Goal: Information Seeking & Learning: Learn about a topic

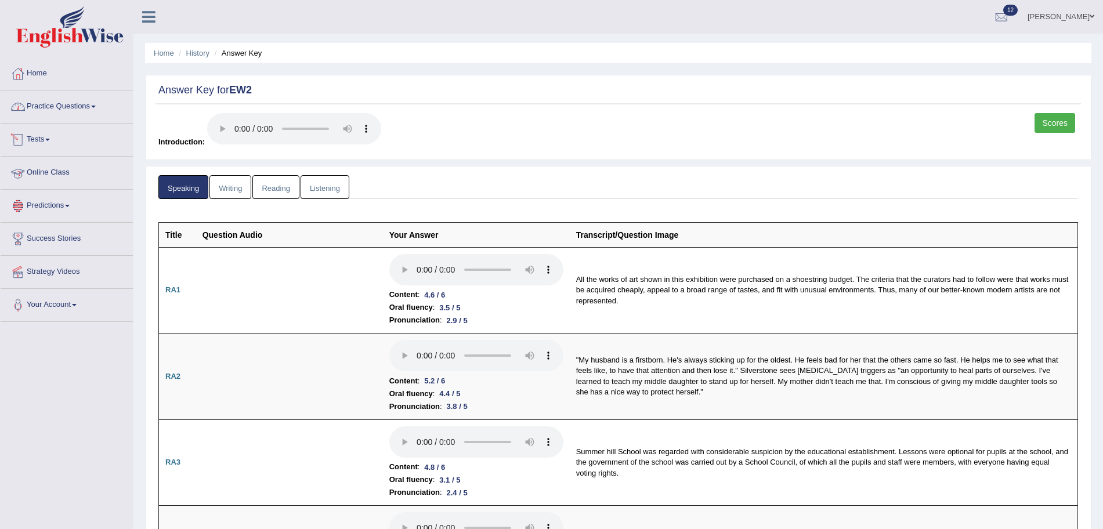
click at [59, 99] on link "Practice Questions" at bounding box center [67, 105] width 132 height 29
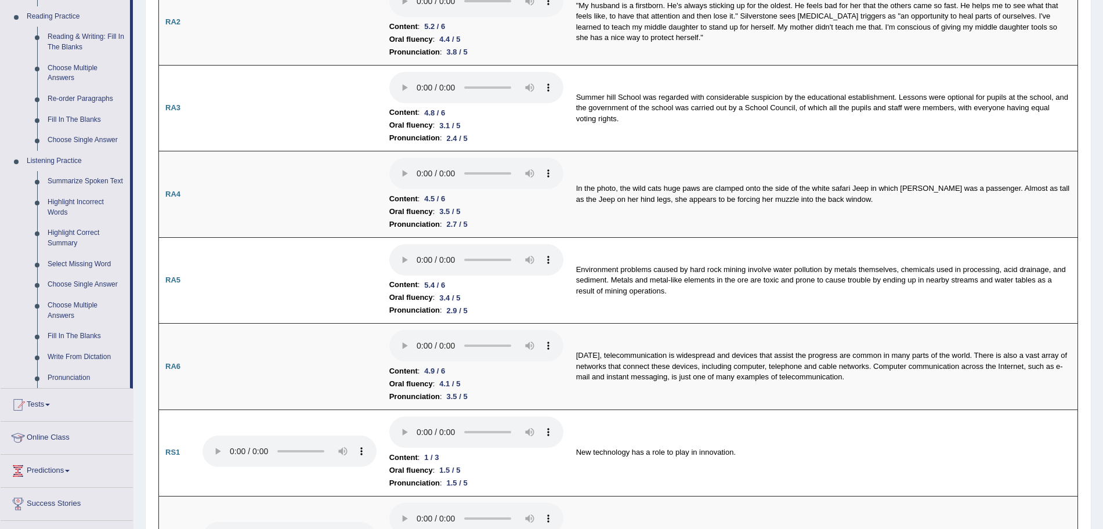
scroll to position [360, 0]
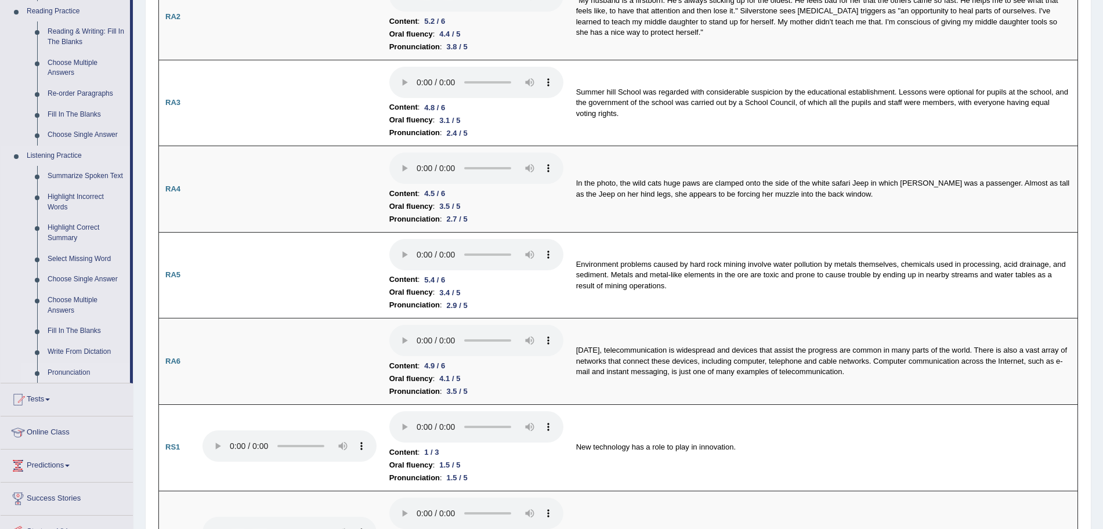
click at [74, 368] on link "Pronunciation" at bounding box center [86, 373] width 88 height 21
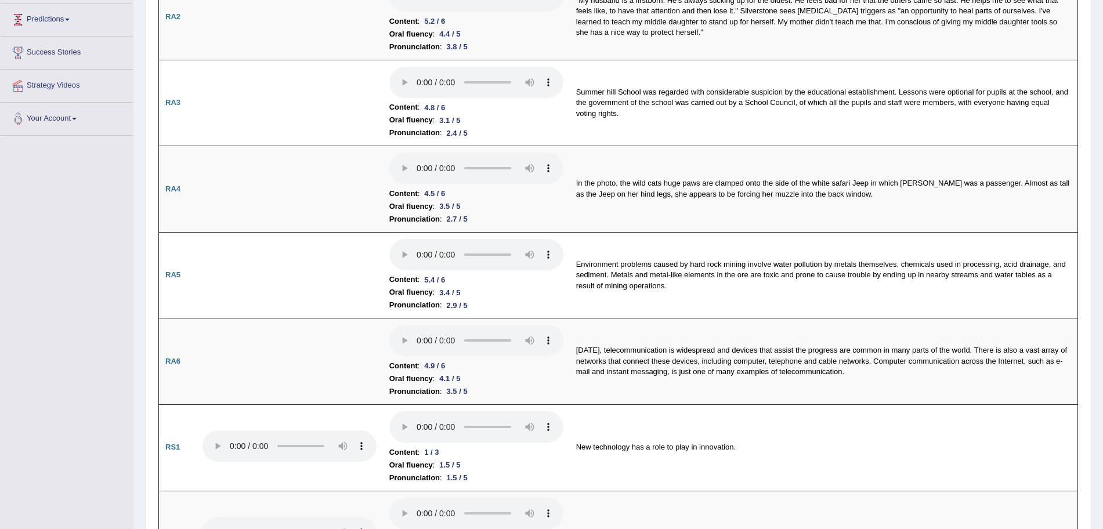
scroll to position [184, 0]
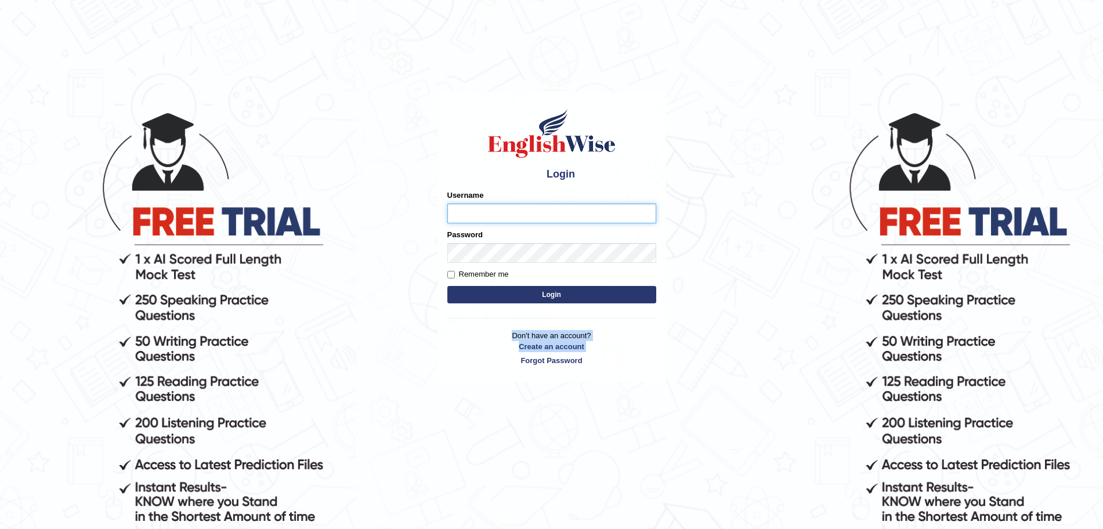
type input "Akhil_1234"
click at [344, 147] on body "Login Please fix the following errors: Username Akhil_1234 Password Remember me…" at bounding box center [551, 319] width 1103 height 529
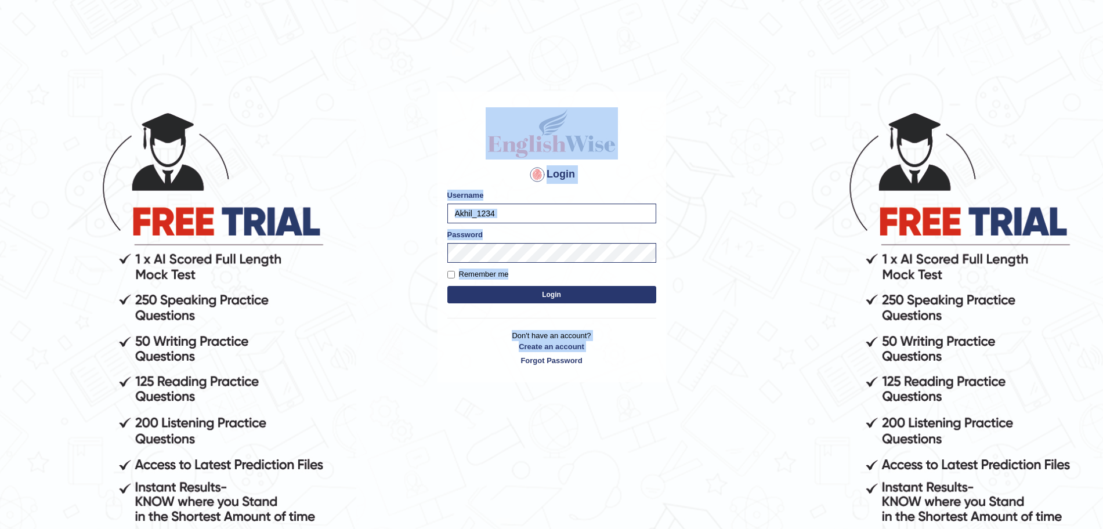
click at [516, 294] on button "Login" at bounding box center [551, 294] width 209 height 17
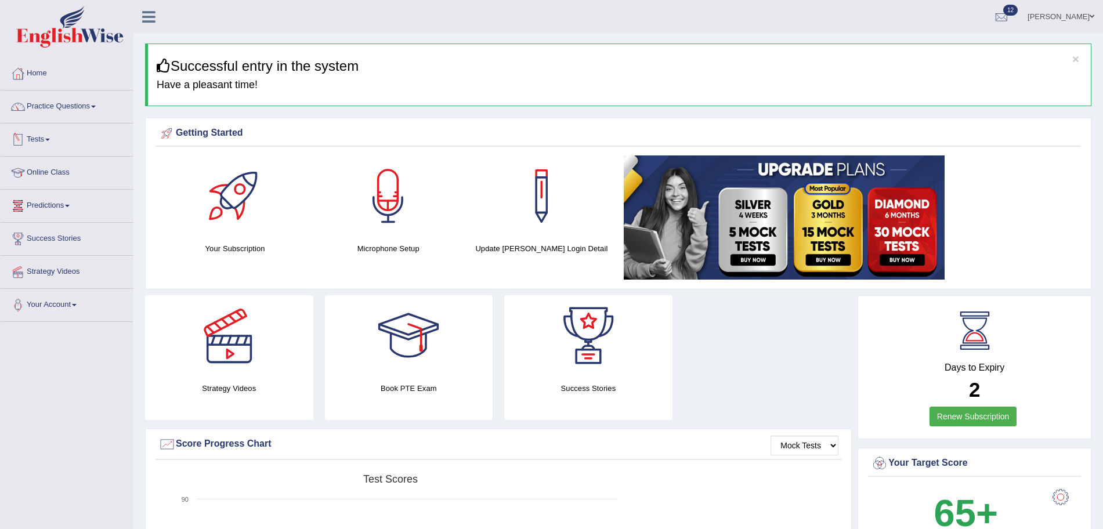
click at [42, 143] on link "Tests" at bounding box center [67, 138] width 132 height 29
click at [85, 105] on link "Practice Questions" at bounding box center [67, 105] width 132 height 29
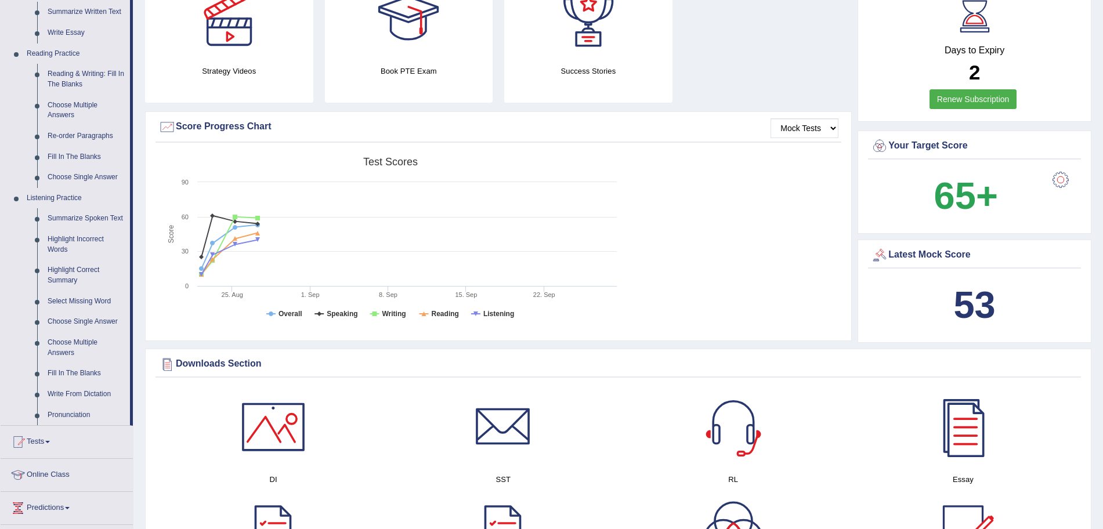
scroll to position [320, 0]
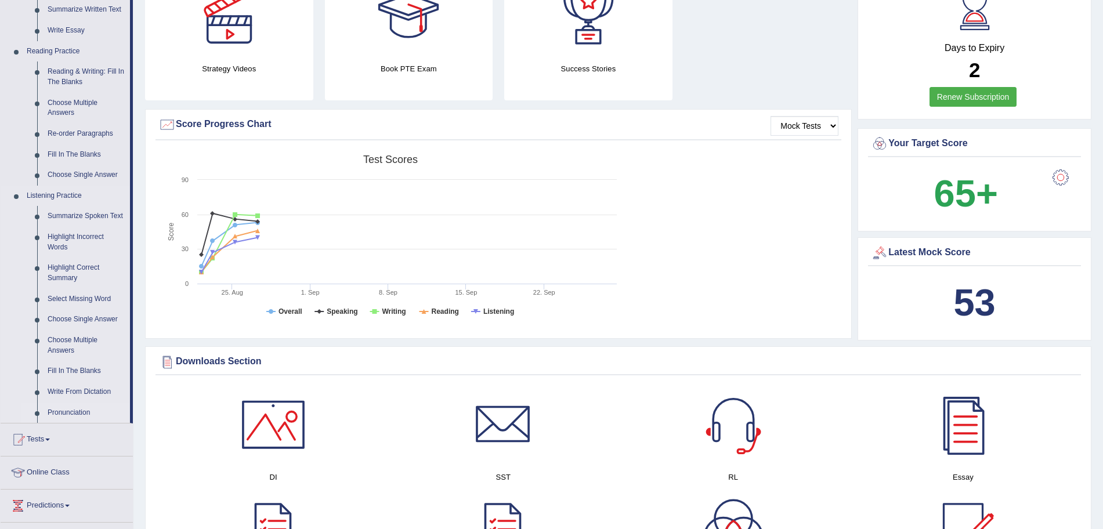
click at [71, 405] on link "Pronunciation" at bounding box center [86, 413] width 88 height 21
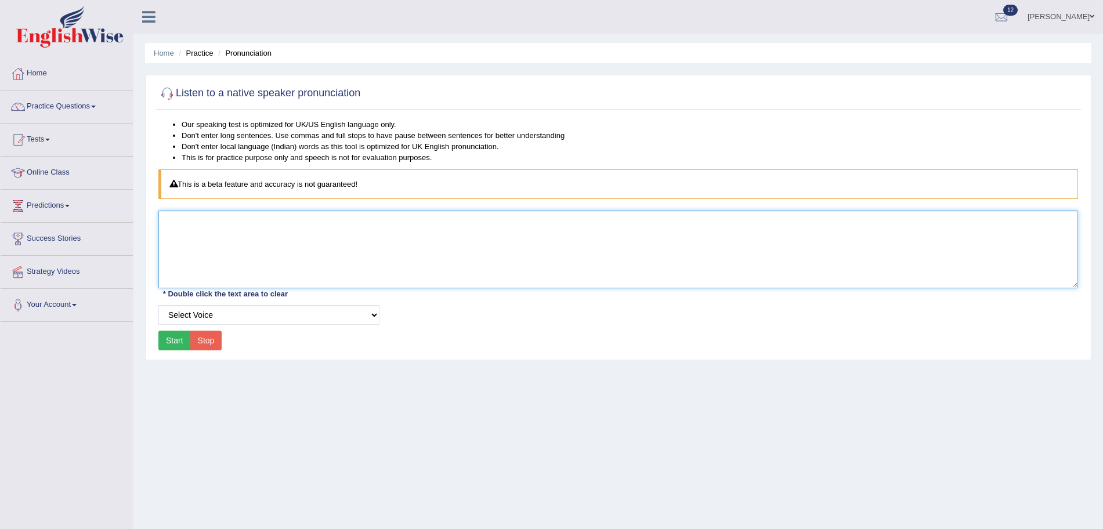
click at [276, 261] on textarea at bounding box center [618, 250] width 920 height 78
type textarea "particulate"
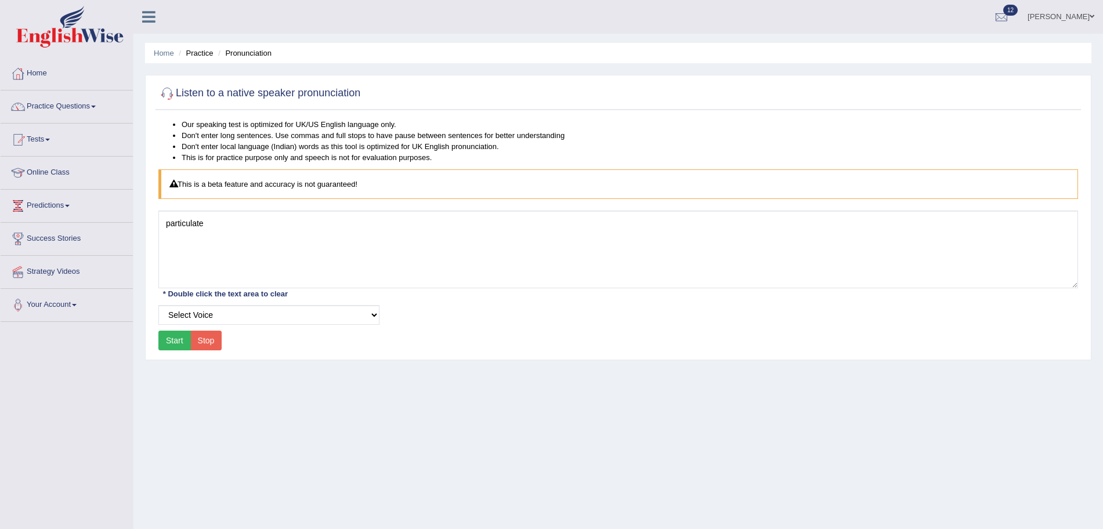
click at [180, 339] on button "Start" at bounding box center [174, 341] width 32 height 20
click at [236, 320] on select "Select Voice UK English Female UK English Male" at bounding box center [268, 315] width 221 height 20
select select "6"
click at [158, 305] on select "Select Voice UK English Female UK English Male" at bounding box center [268, 315] width 221 height 20
click at [177, 341] on button "Start" at bounding box center [174, 341] width 32 height 20
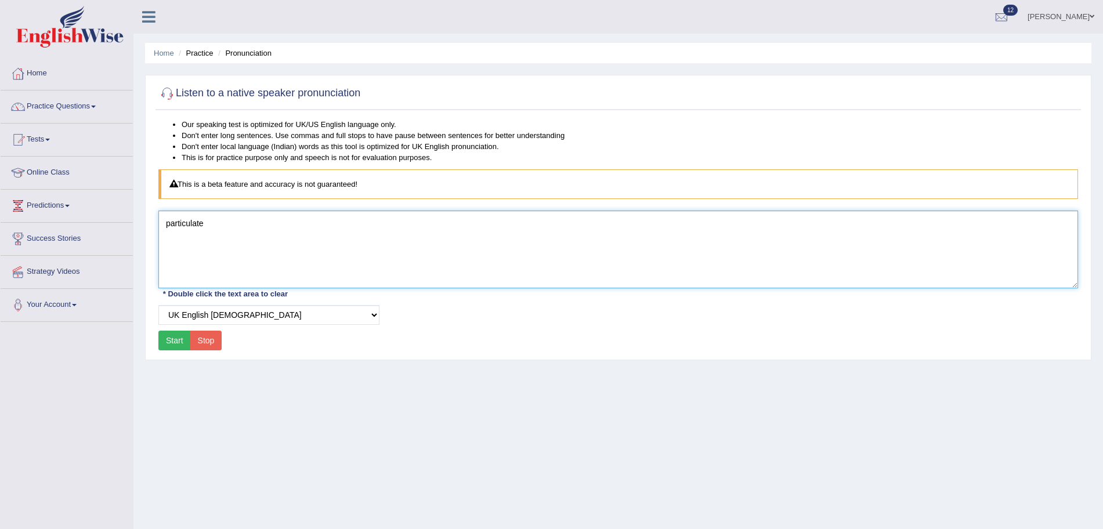
click at [255, 224] on textarea "particulate" at bounding box center [618, 250] width 920 height 78
type textarea "p"
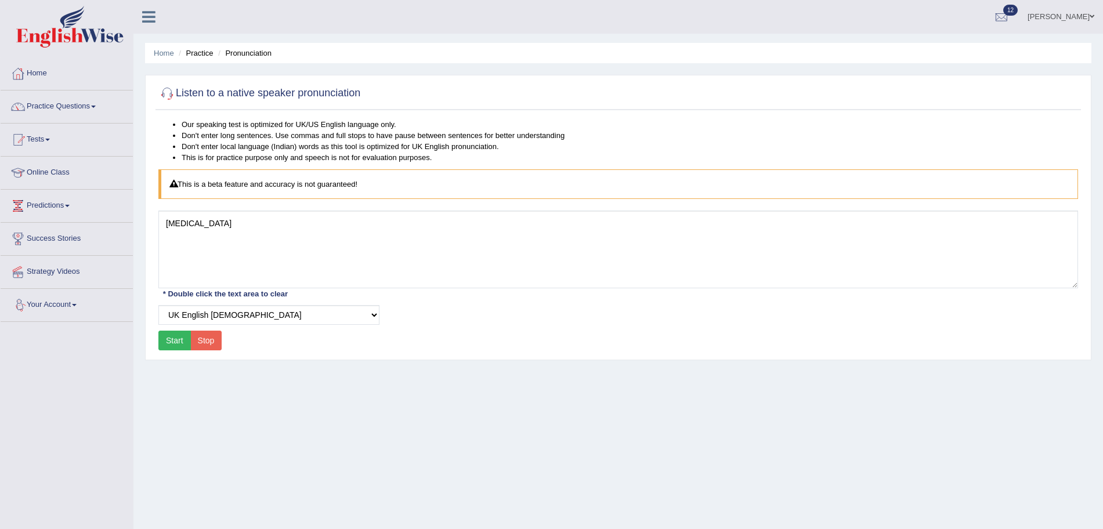
click at [177, 345] on button "Start" at bounding box center [174, 341] width 32 height 20
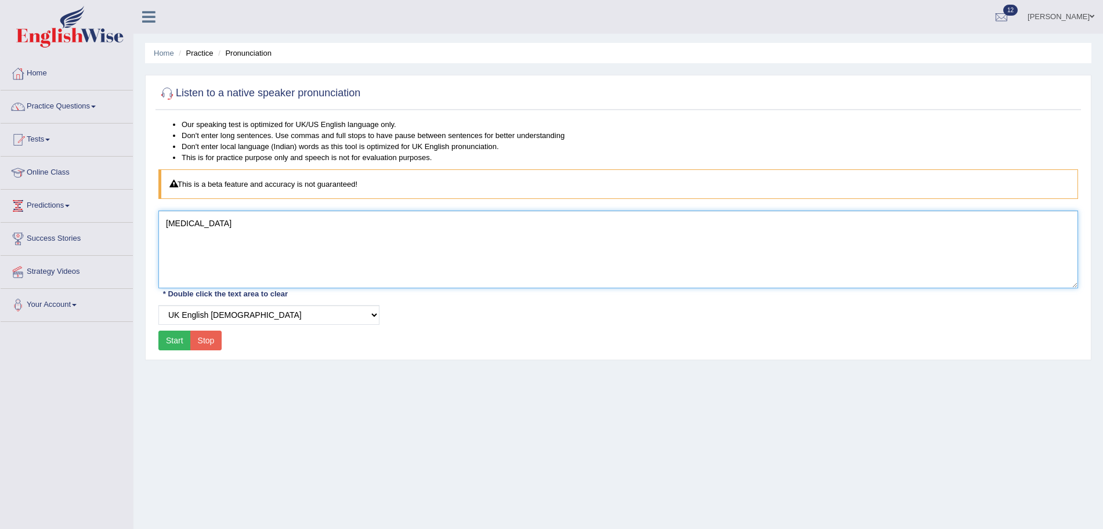
click at [332, 228] on textarea "smog" at bounding box center [618, 250] width 920 height 78
type textarea "s"
type textarea "quell"
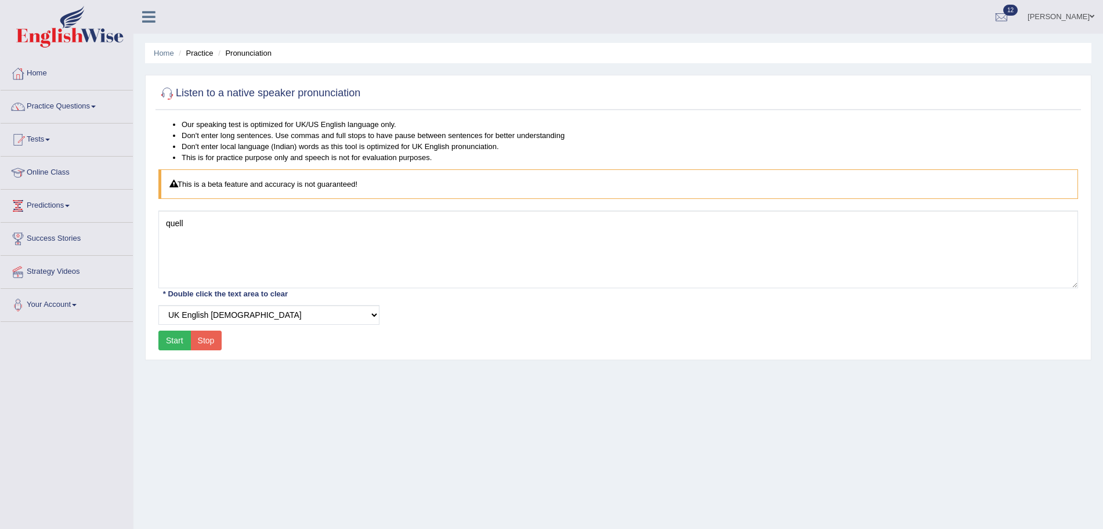
click at [168, 349] on button "Start" at bounding box center [174, 341] width 32 height 20
